Goal: Task Accomplishment & Management: Manage account settings

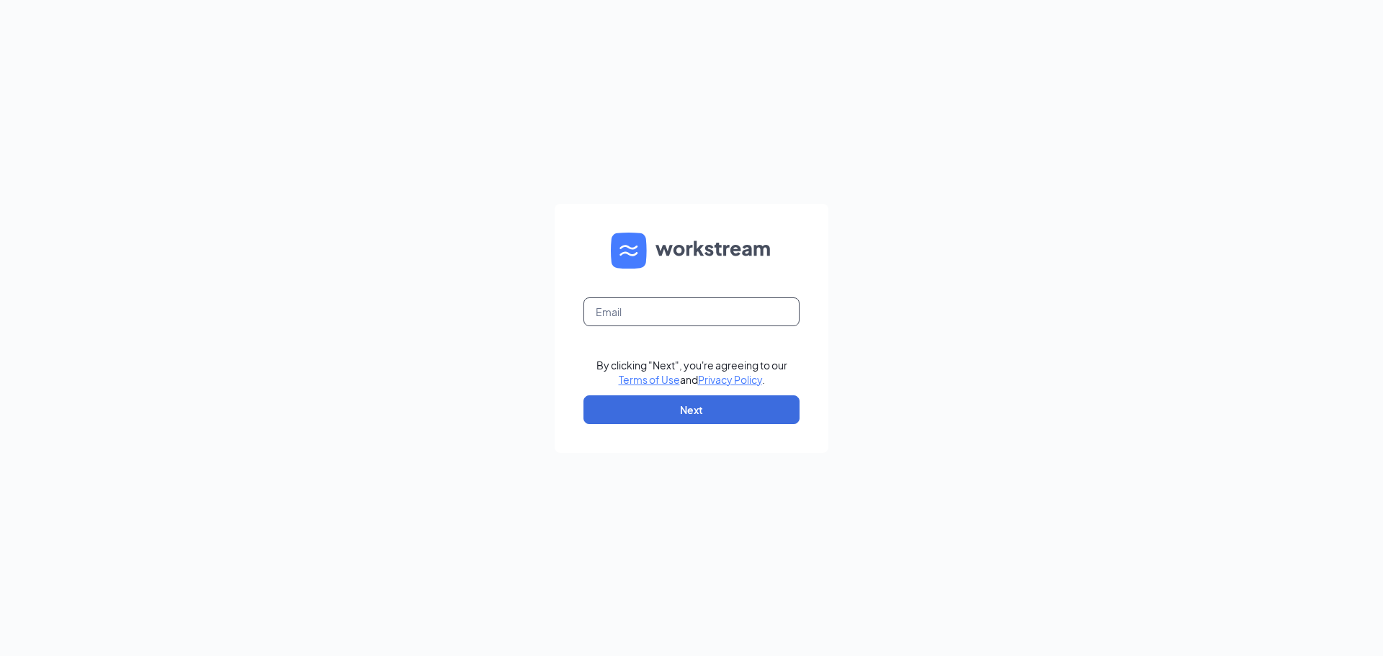
click at [665, 305] on input "text" at bounding box center [692, 312] width 216 height 29
drag, startPoint x: 664, startPoint y: 297, endPoint x: 662, endPoint y: 306, distance: 9.5
click at [664, 298] on input "text" at bounding box center [692, 312] width 216 height 29
click at [661, 315] on input "text" at bounding box center [692, 312] width 216 height 29
type input "shernandez@sunholdings.net"
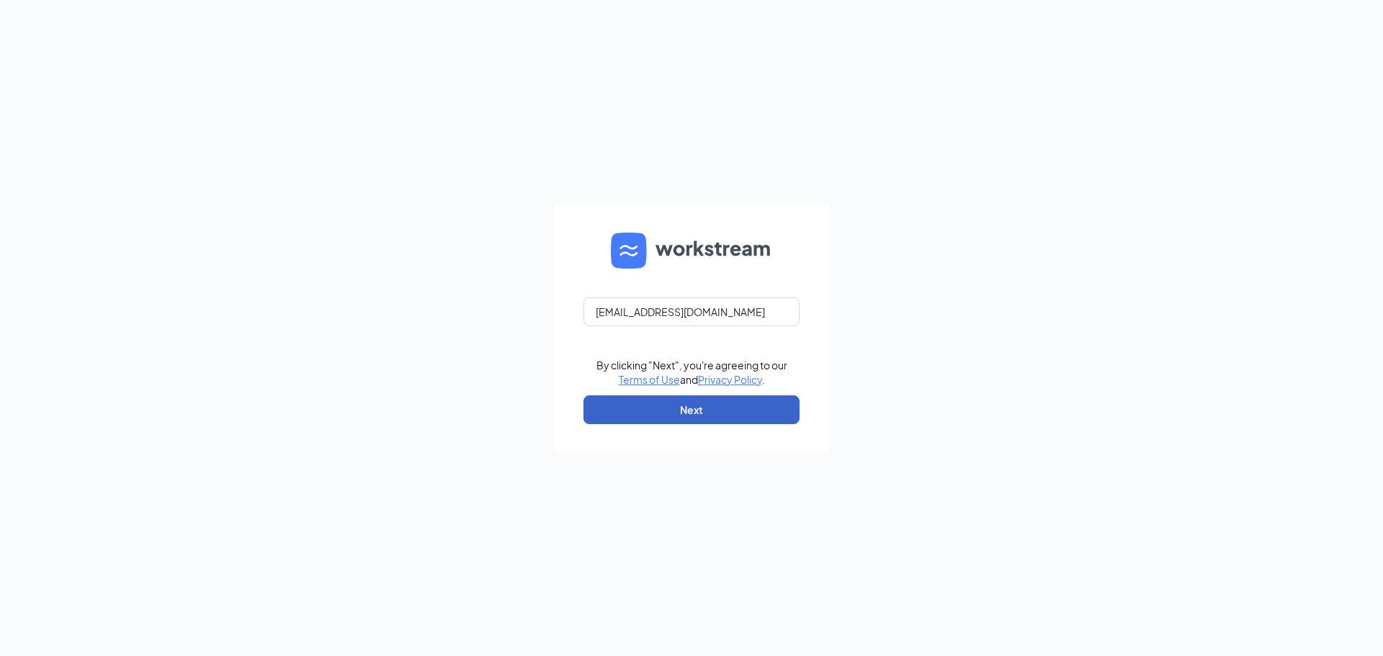
click at [717, 398] on button "Next" at bounding box center [692, 410] width 216 height 29
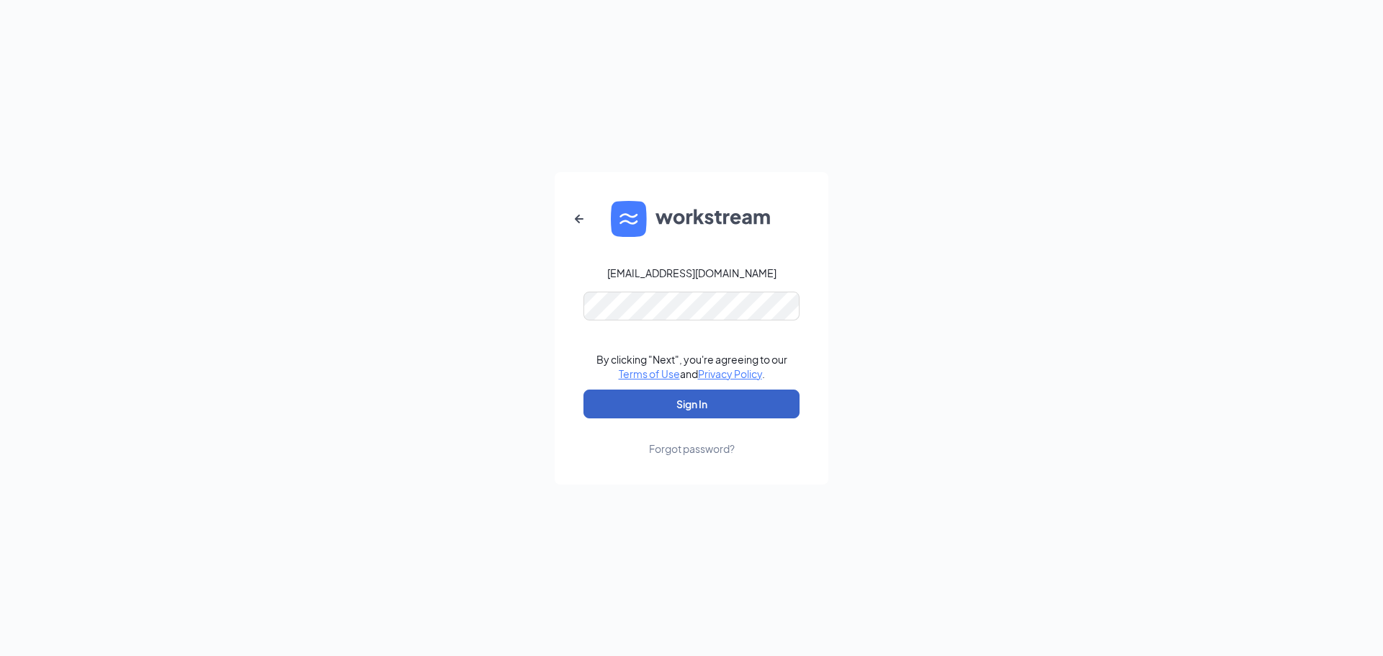
click at [715, 403] on button "Sign In" at bounding box center [692, 404] width 216 height 29
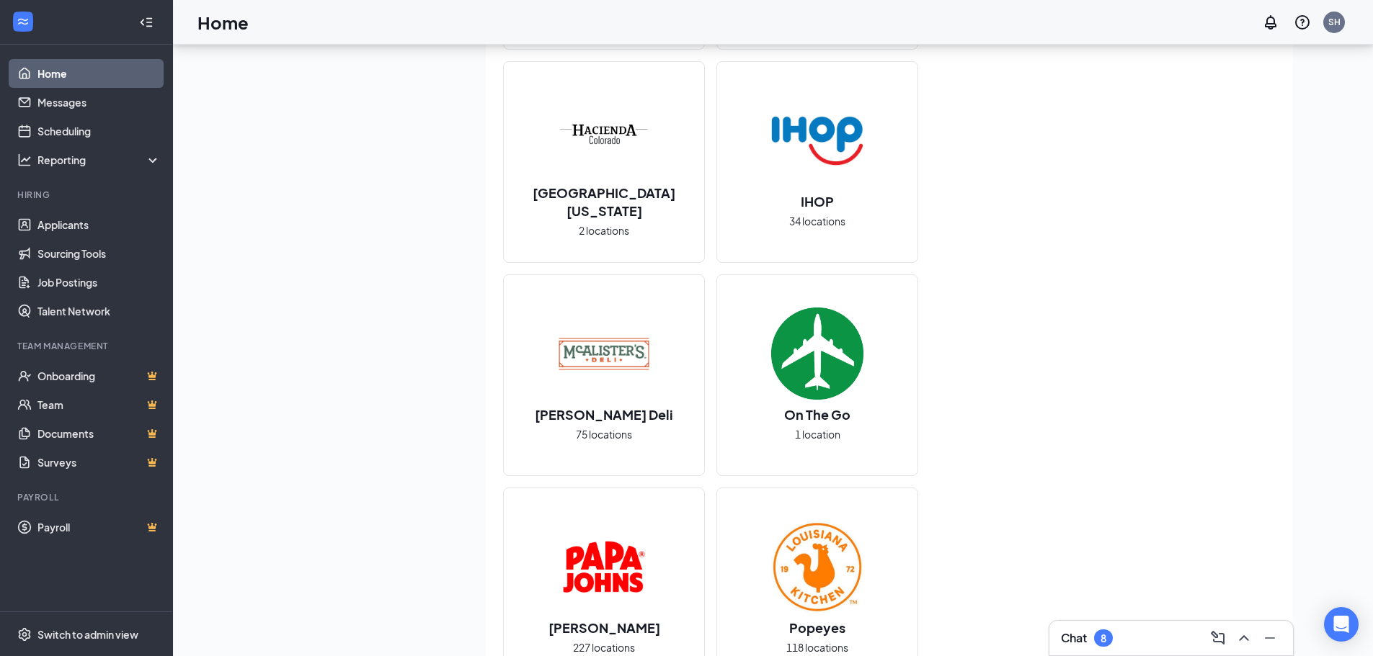
scroll to position [1297, 0]
